Goal: Entertainment & Leisure: Consume media (video, audio)

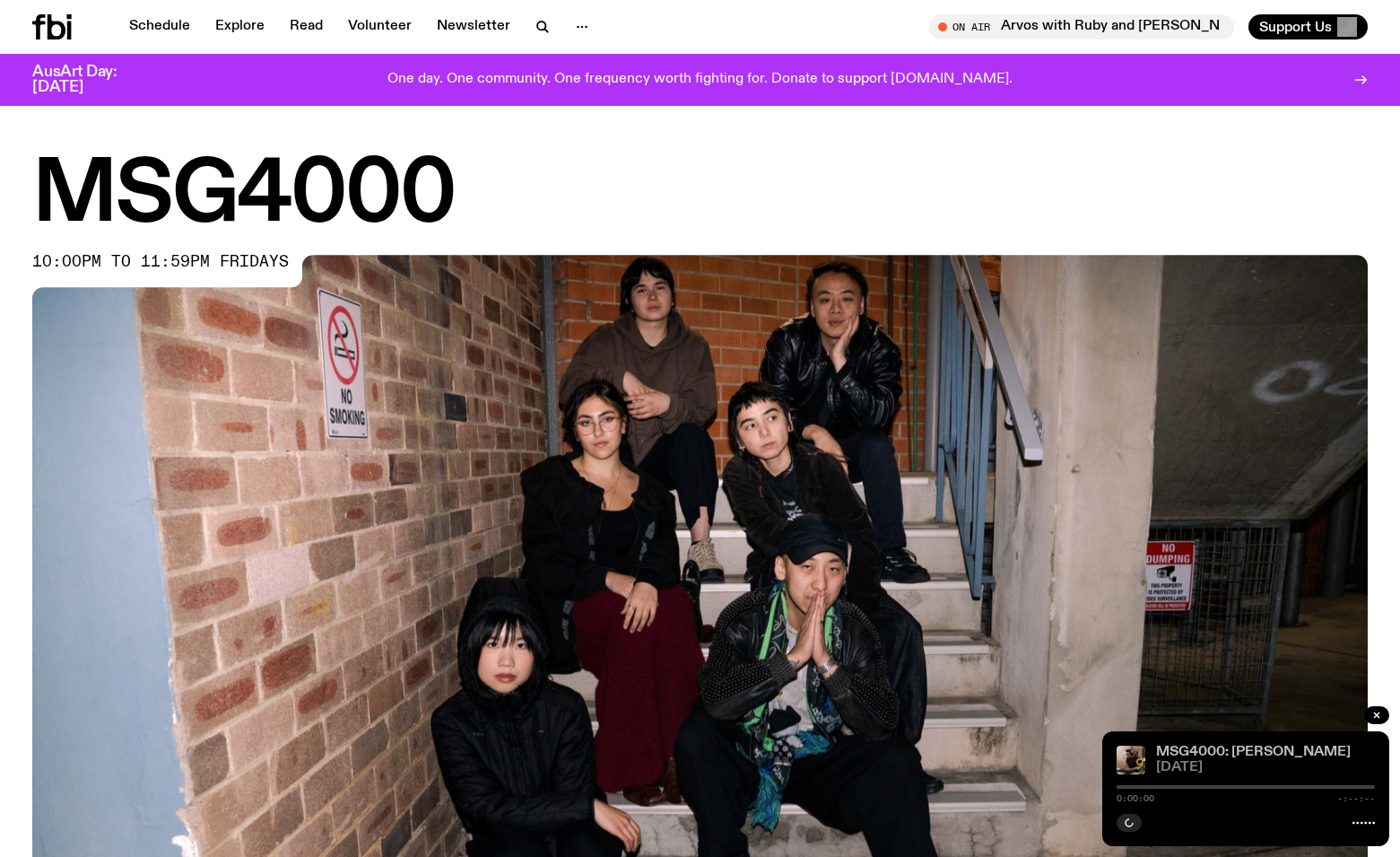
scroll to position [351, 0]
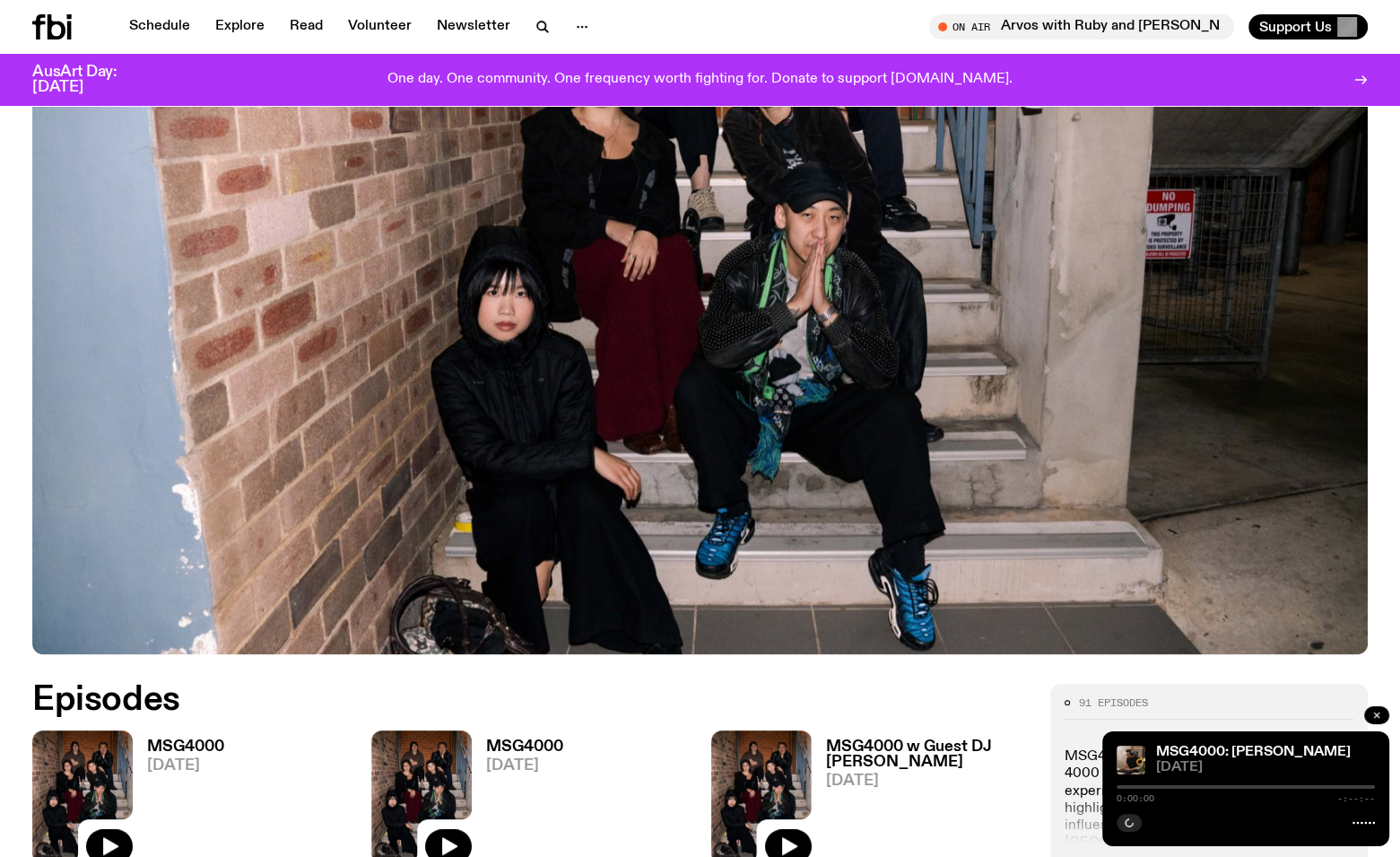
click at [1368, 716] on button "button" at bounding box center [1377, 716] width 25 height 18
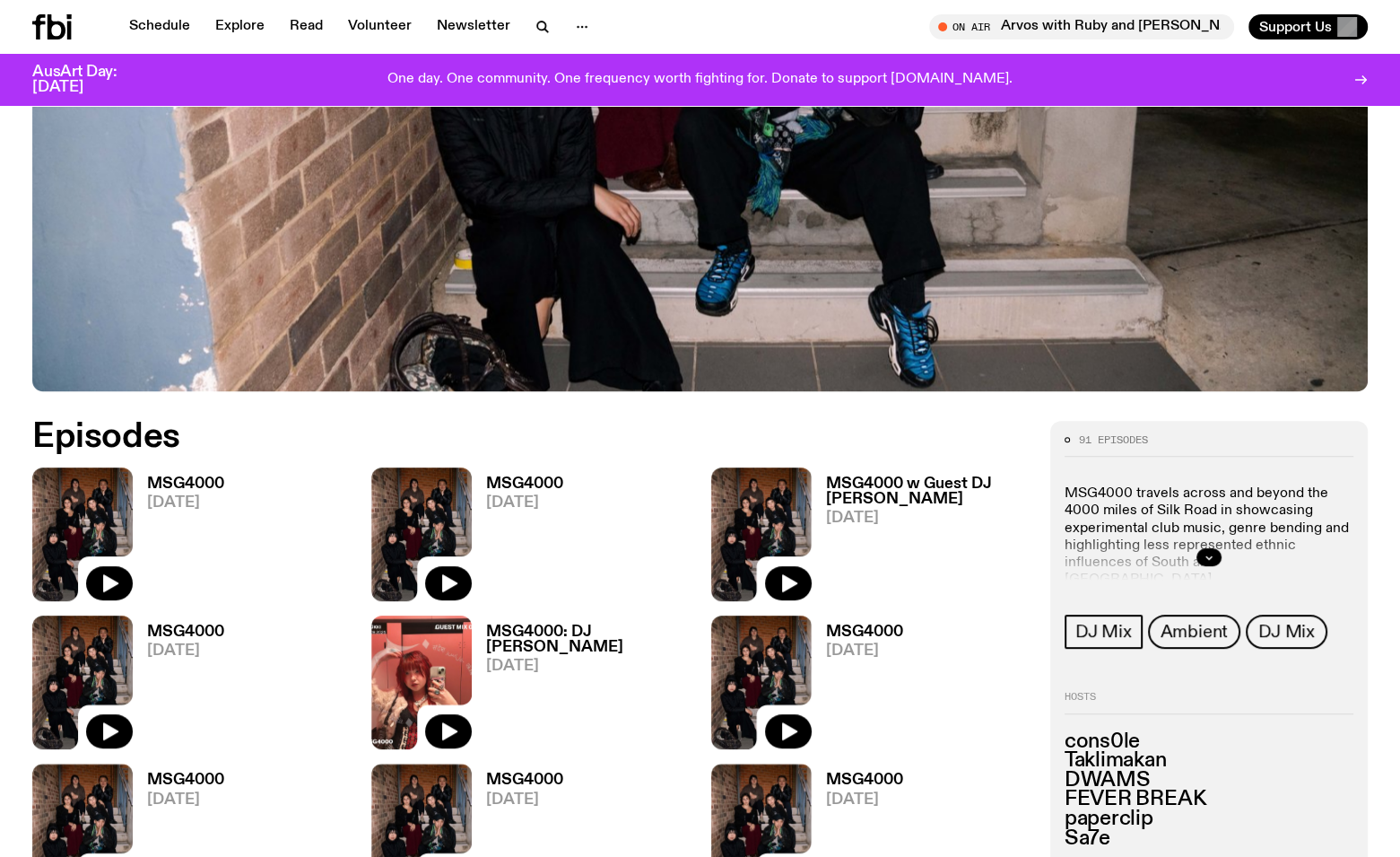
scroll to position [621, 0]
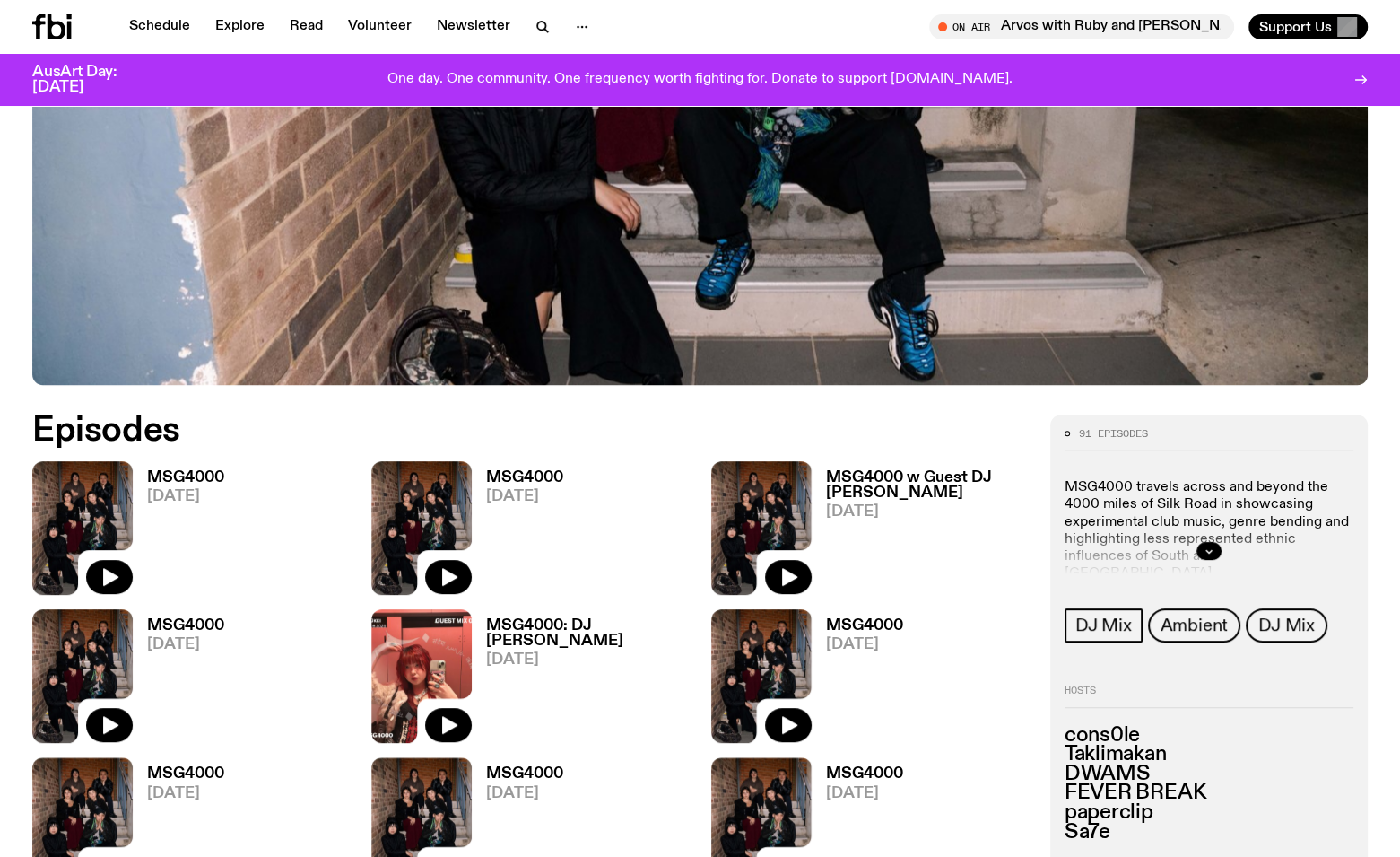
click at [125, 504] on img at bounding box center [83, 528] width 101 height 133
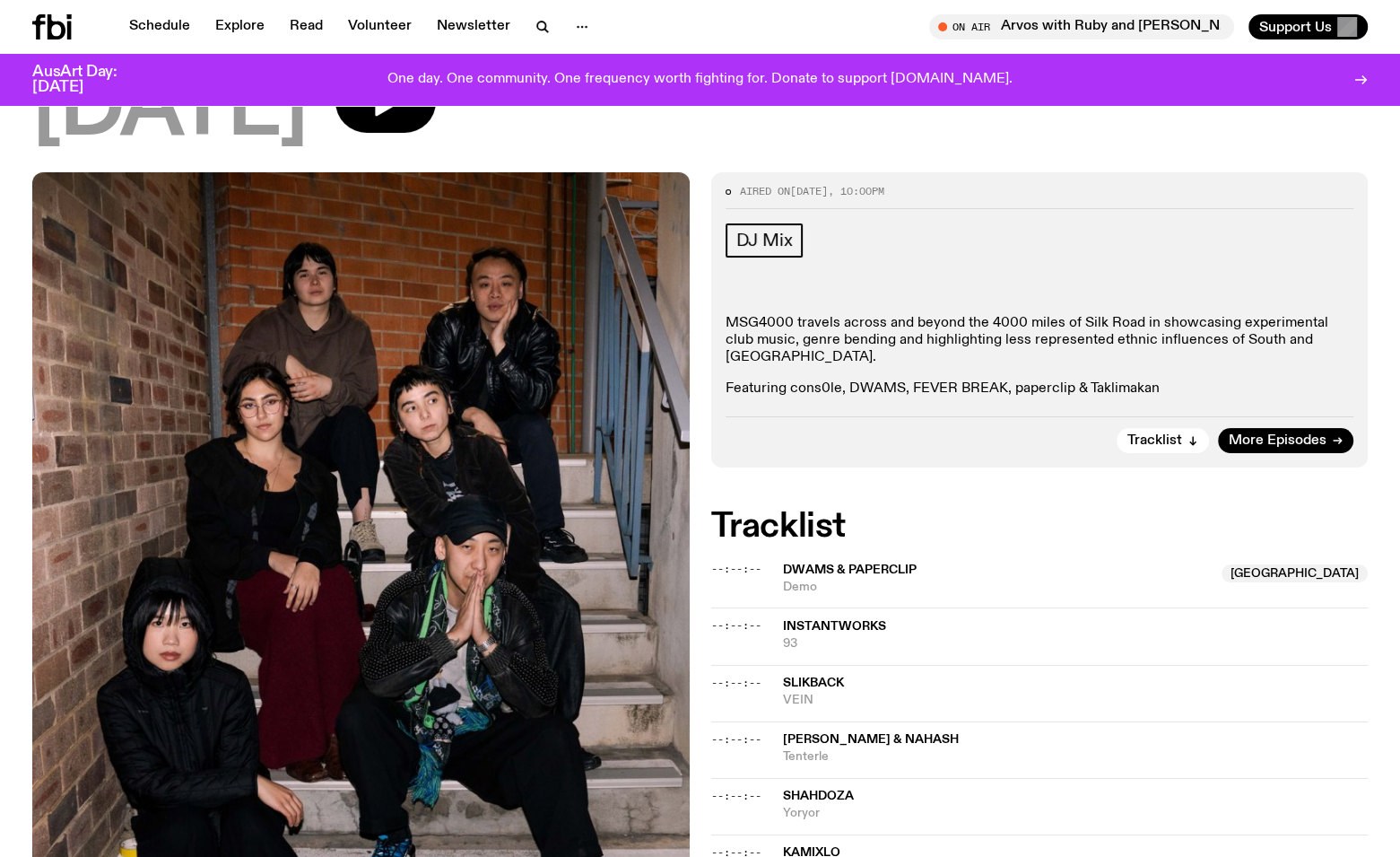
scroll to position [173, 0]
click at [857, 579] on span "Demo" at bounding box center [997, 588] width 429 height 17
click at [777, 242] on span "DJ Mix" at bounding box center [764, 242] width 57 height 20
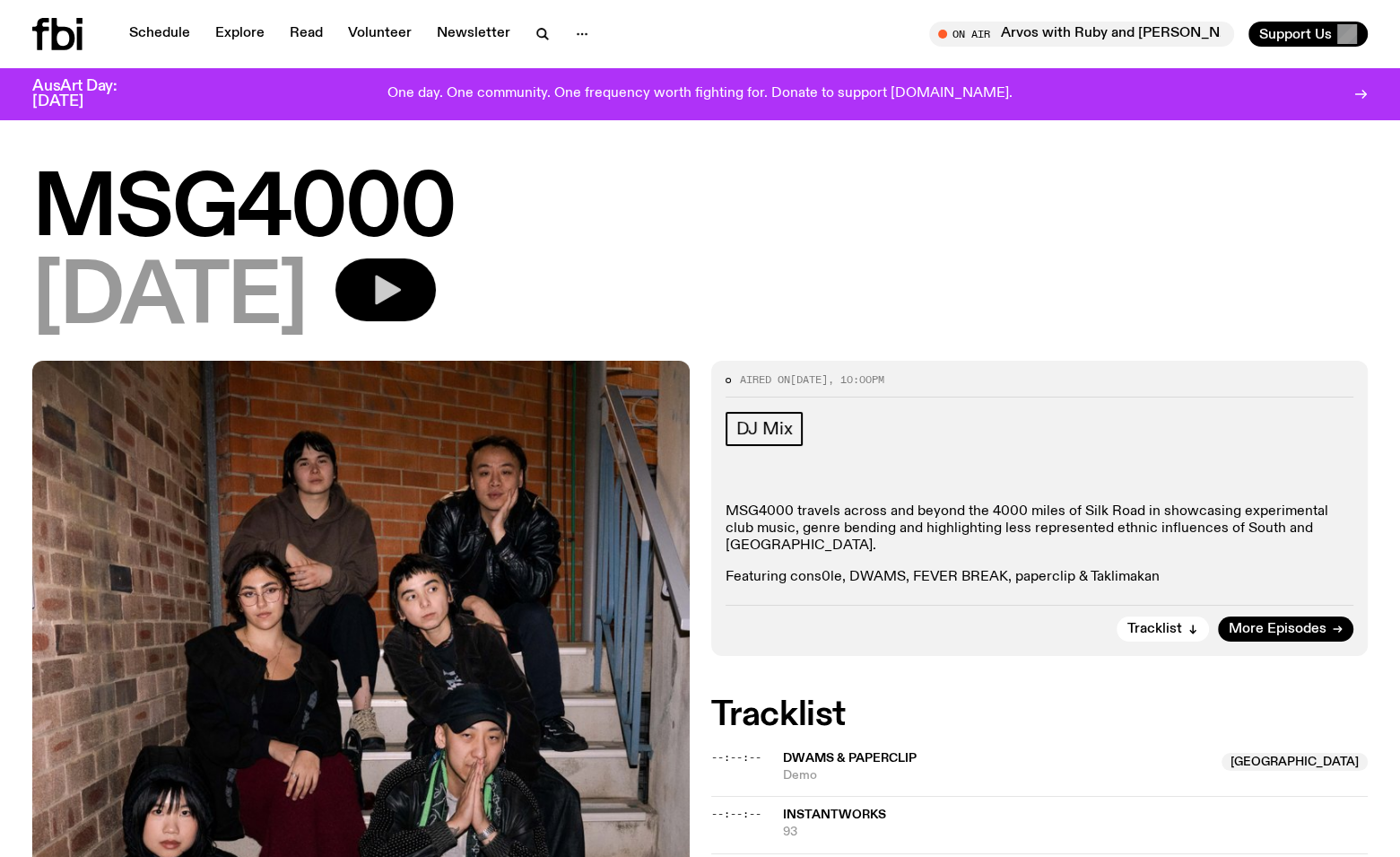
click at [401, 294] on icon "button" at bounding box center [387, 290] width 26 height 30
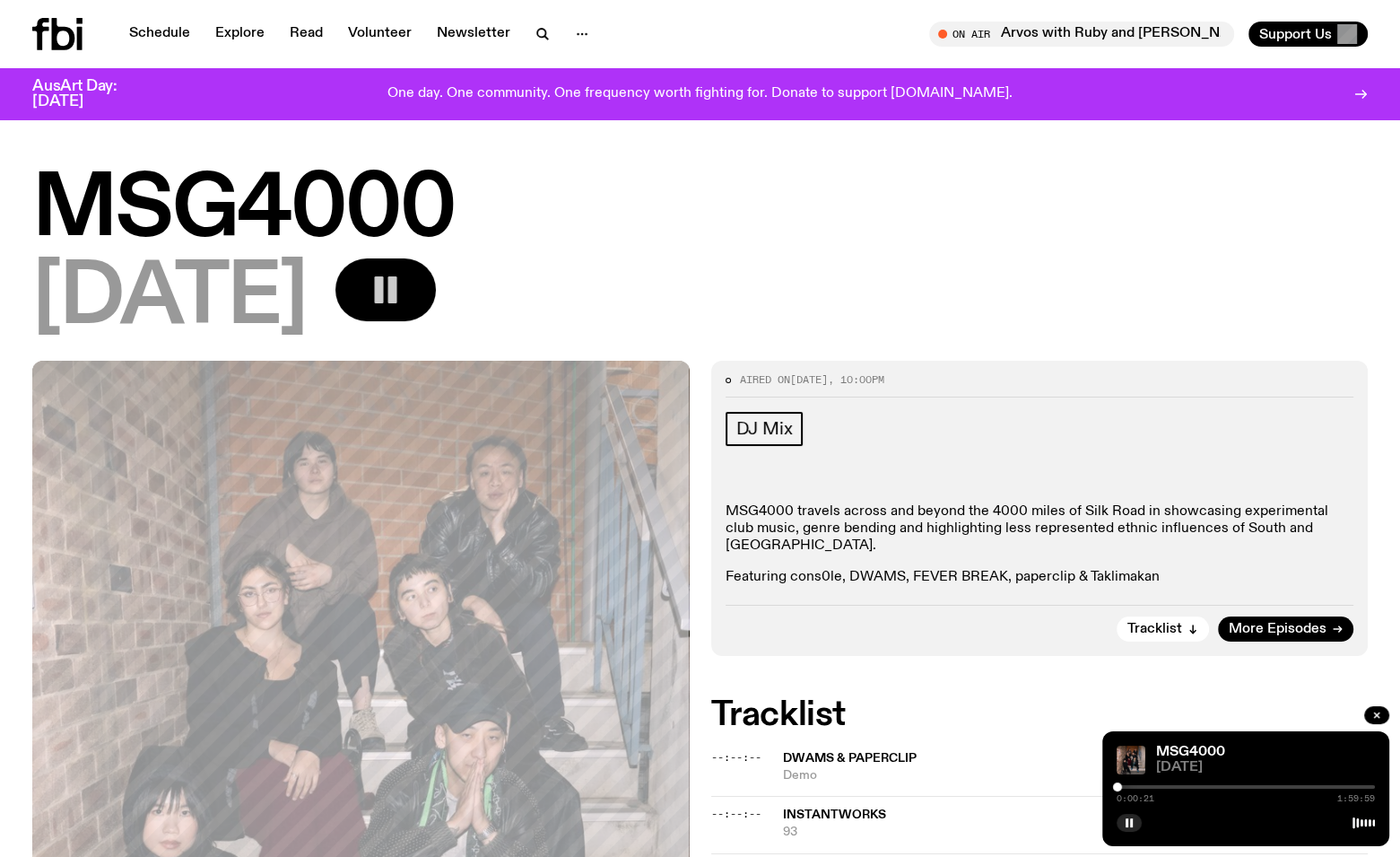
click at [1144, 788] on div at bounding box center [1246, 787] width 259 height 4
